Goal: Register for event/course

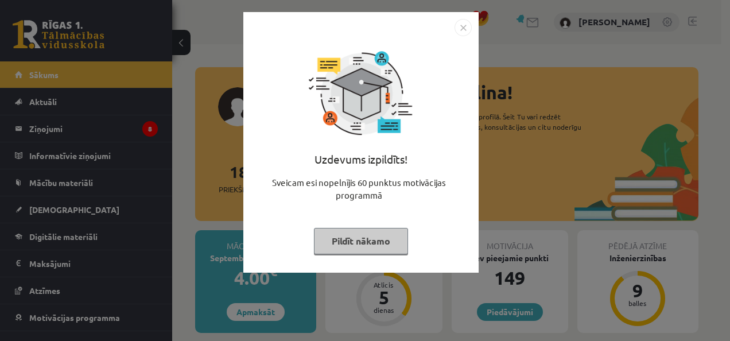
click at [461, 26] on img "Close" at bounding box center [462, 27] width 17 height 17
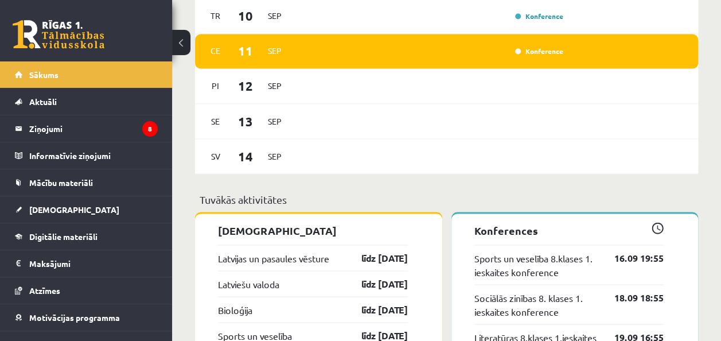
scroll to position [970, 0]
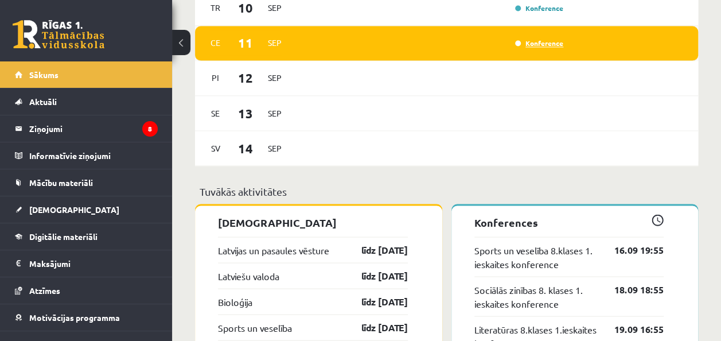
click at [547, 41] on link "Konference" at bounding box center [539, 42] width 48 height 9
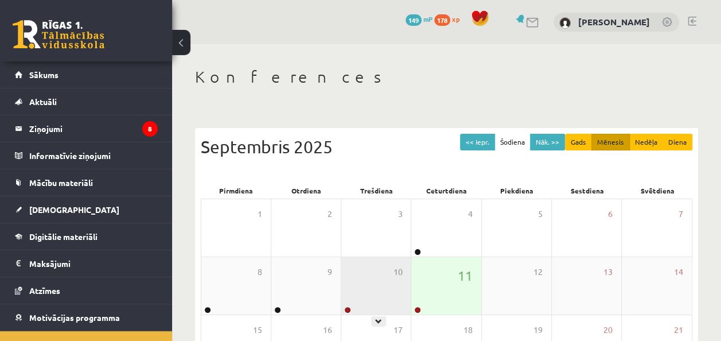
click at [351, 306] on div at bounding box center [346, 310] width 11 height 8
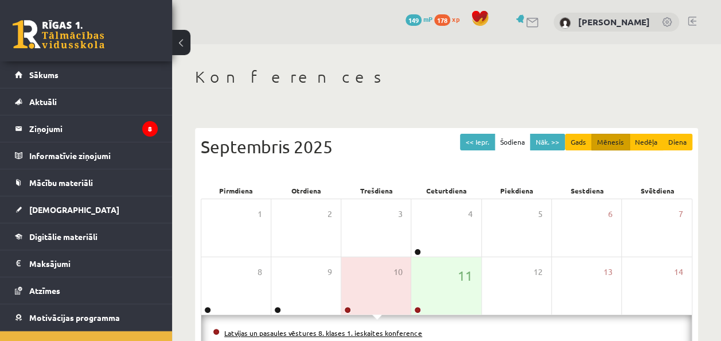
click at [365, 330] on link "Latvijas un pasaules vēstures 8. klases 1. ieskaites konference" at bounding box center [323, 332] width 198 height 9
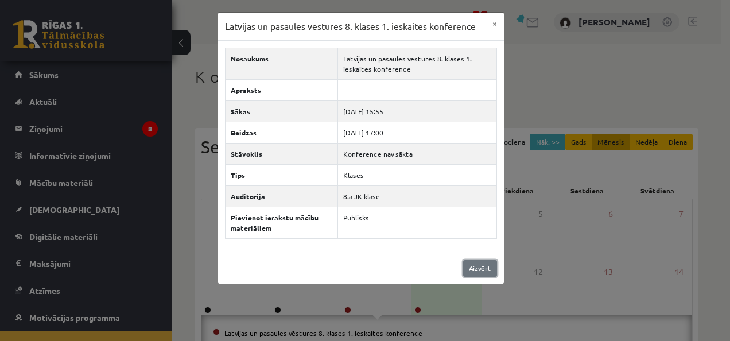
click at [482, 268] on link "Aizvērt" at bounding box center [480, 268] width 34 height 17
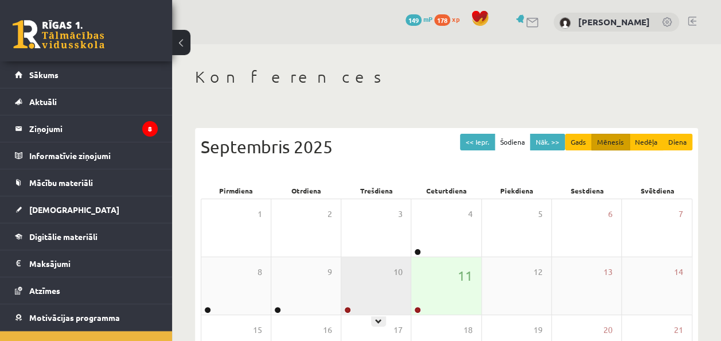
click at [357, 288] on div "10" at bounding box center [375, 285] width 69 height 57
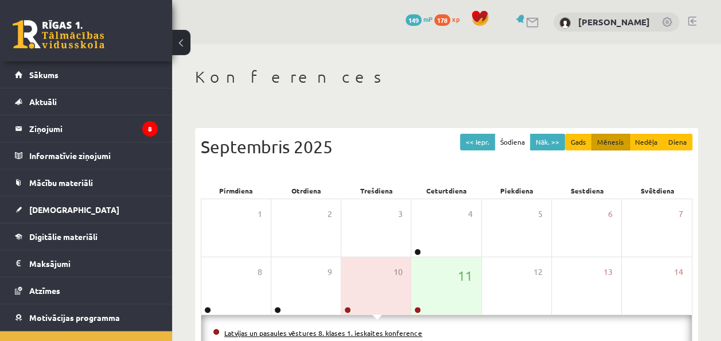
click at [350, 330] on link "Latvijas un pasaules vēstures 8. klases 1. ieskaites konference" at bounding box center [323, 332] width 198 height 9
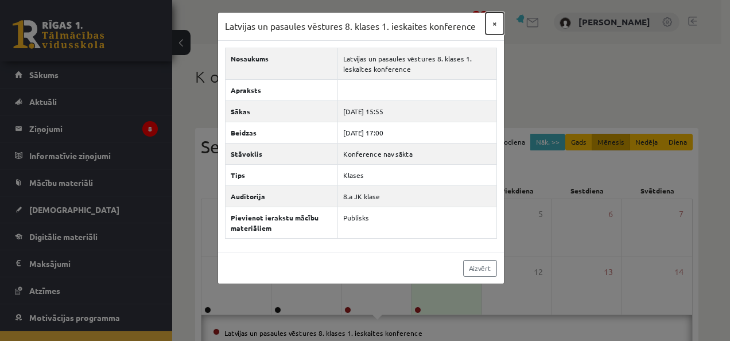
click at [493, 22] on button "×" at bounding box center [494, 24] width 18 height 22
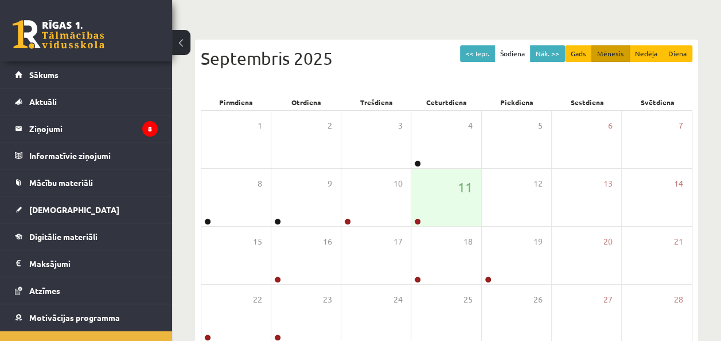
scroll to position [90, 0]
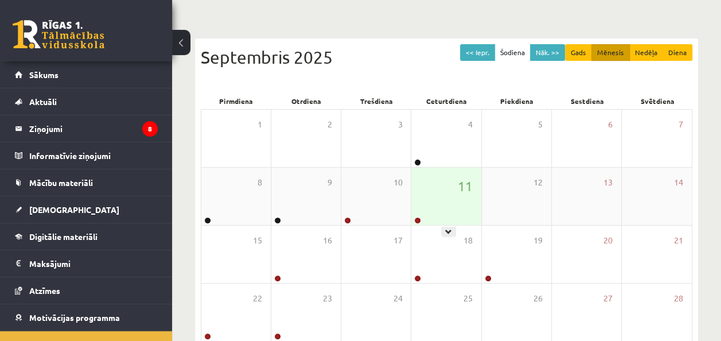
click at [431, 215] on div "11" at bounding box center [445, 196] width 69 height 57
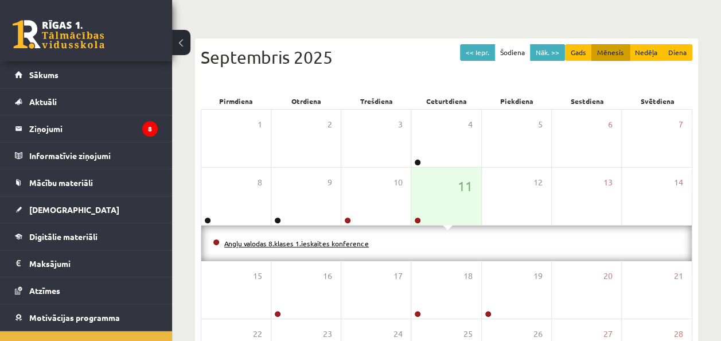
click at [315, 242] on link "Angļu valodas 8.klases 1.ieskaites konference" at bounding box center [296, 243] width 145 height 9
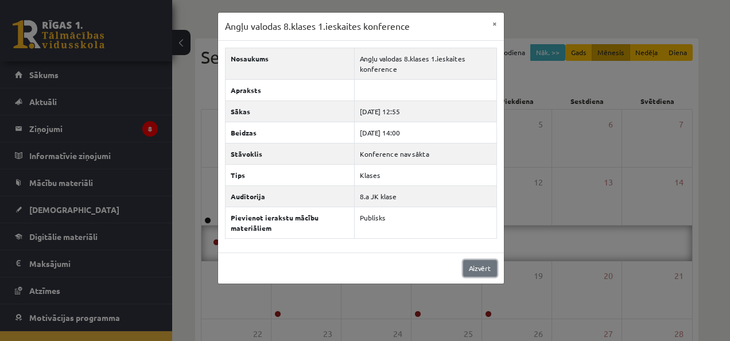
click at [483, 270] on link "Aizvērt" at bounding box center [480, 268] width 34 height 17
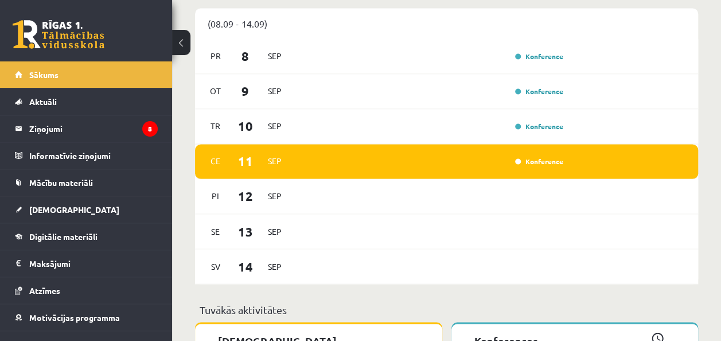
scroll to position [807, 0]
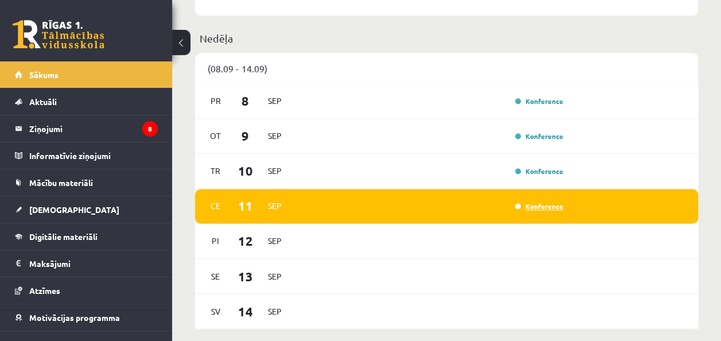
click at [547, 210] on link "Konference" at bounding box center [539, 205] width 48 height 9
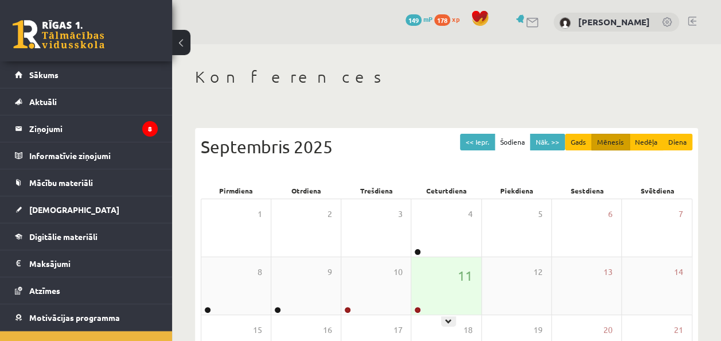
click at [418, 306] on link at bounding box center [417, 309] width 7 height 7
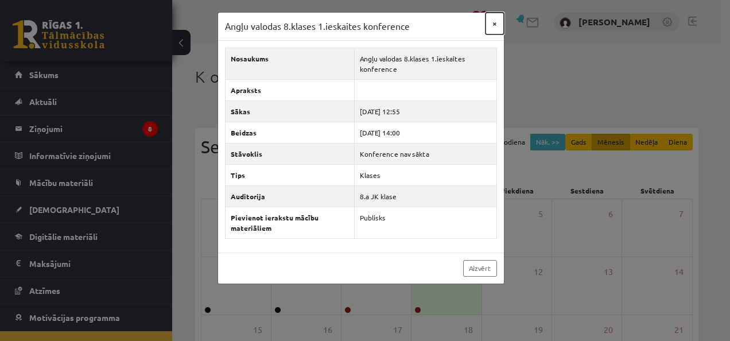
click at [492, 18] on button "×" at bounding box center [494, 24] width 18 height 22
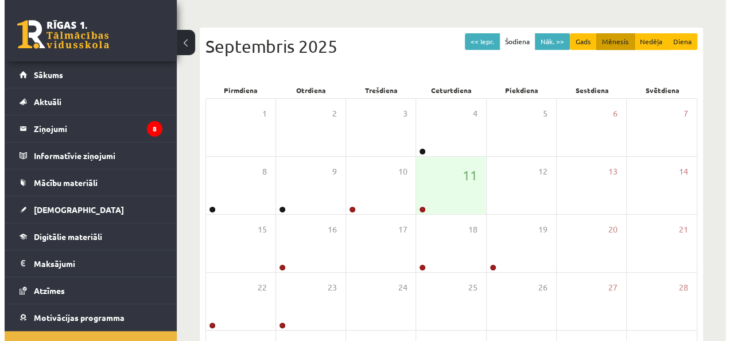
scroll to position [98, 0]
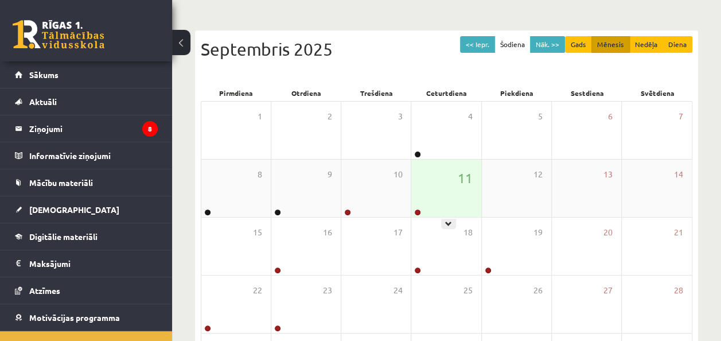
click at [429, 197] on div "11" at bounding box center [445, 188] width 69 height 57
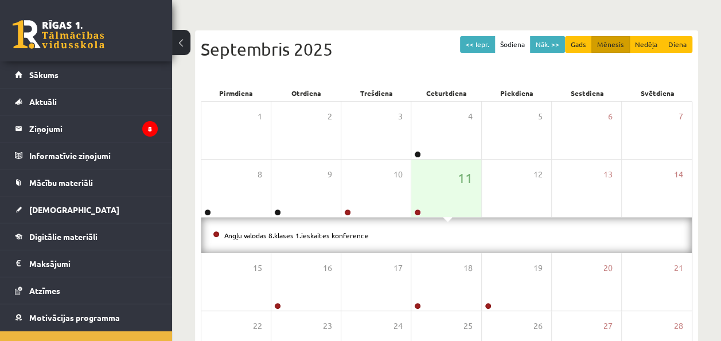
click at [326, 227] on div "Angļu valodas 8.klases 1.ieskaites konference" at bounding box center [446, 235] width 491 height 36
click at [330, 227] on div "Angļu valodas 8.klases 1.ieskaites konference" at bounding box center [446, 235] width 491 height 36
click at [336, 231] on link "Angļu valodas 8.klases 1.ieskaites konference" at bounding box center [296, 235] width 145 height 9
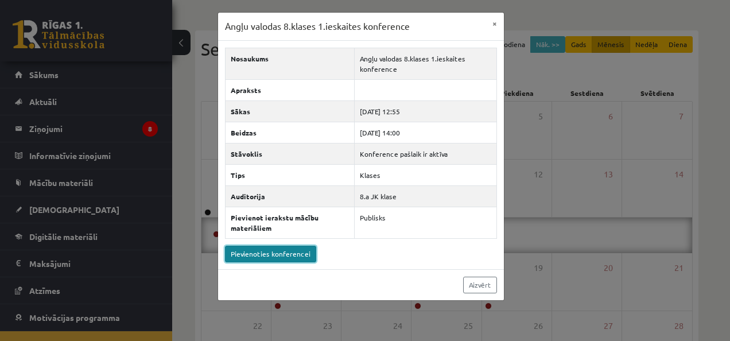
click at [288, 253] on link "Pievienoties konferencei" at bounding box center [270, 254] width 91 height 17
